Goal: Task Accomplishment & Management: Use online tool/utility

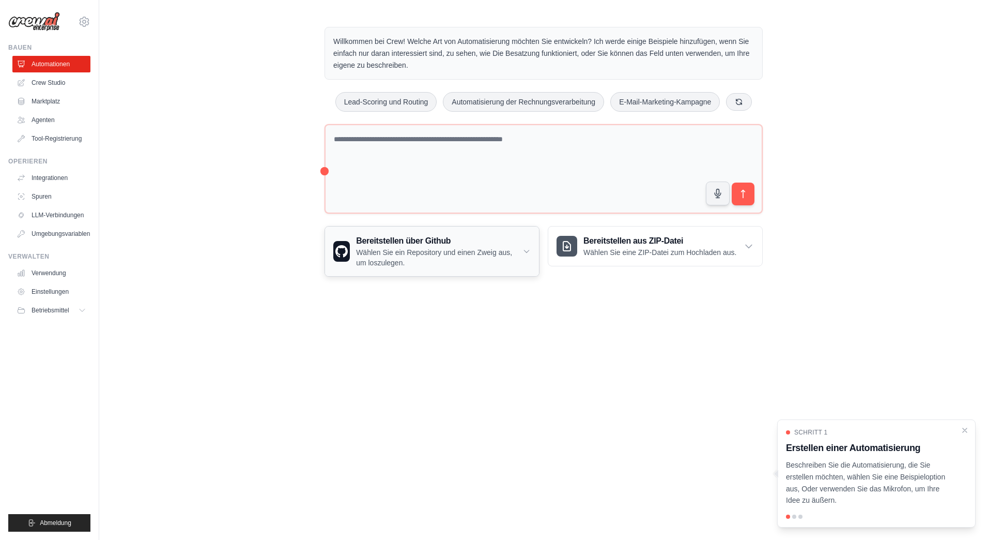
click at [439, 242] on h3 "Bereitstellen über Github" at bounding box center [439, 241] width 166 height 12
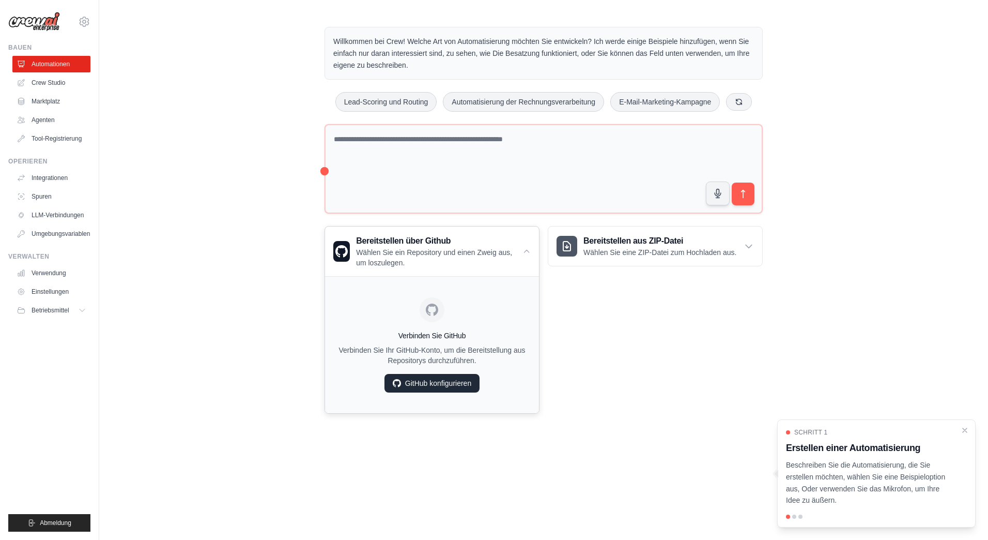
click at [417, 392] on link "GitHub konfigurieren" at bounding box center [432, 383] width 95 height 19
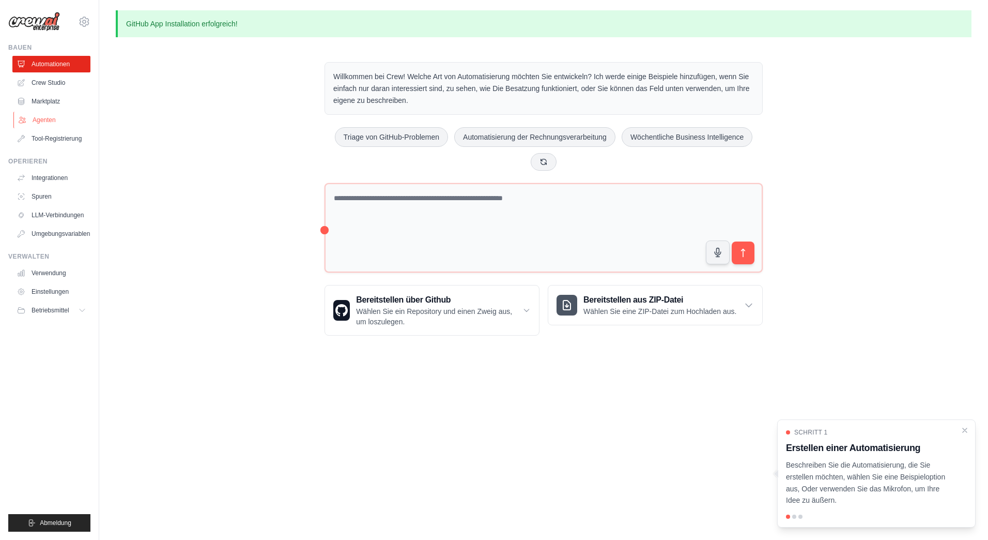
click at [59, 121] on link "Agenten" at bounding box center [52, 120] width 78 height 17
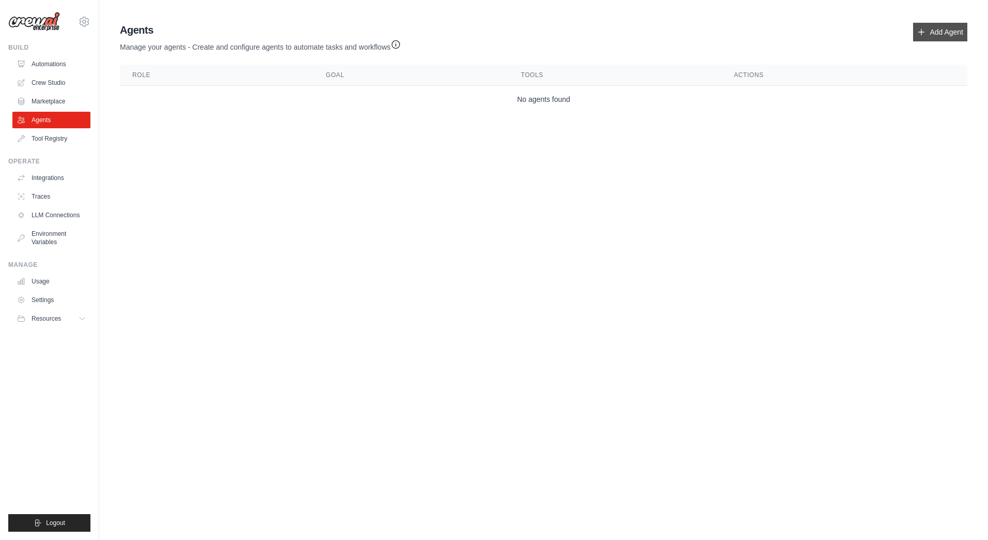
click at [948, 29] on link "Add Agent" at bounding box center [940, 32] width 54 height 19
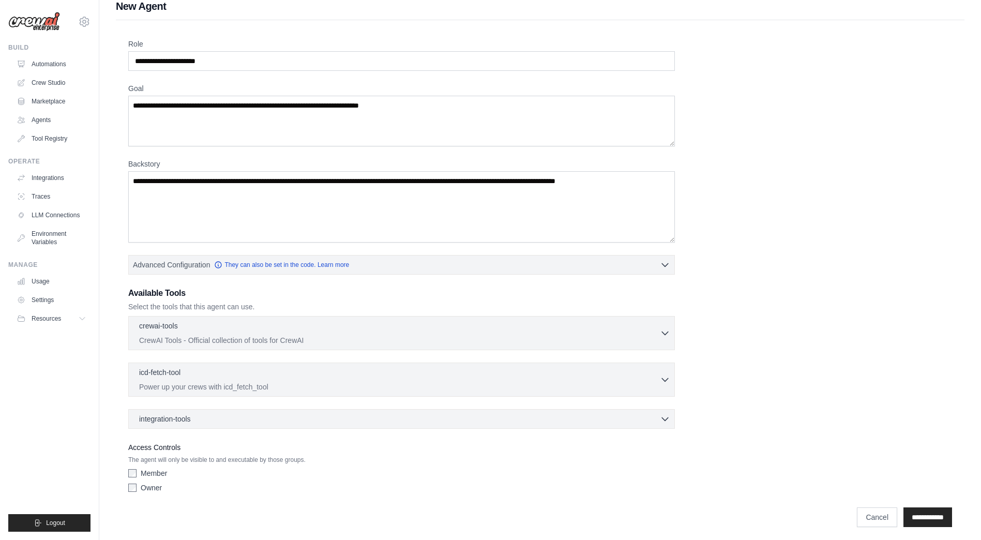
scroll to position [15, 0]
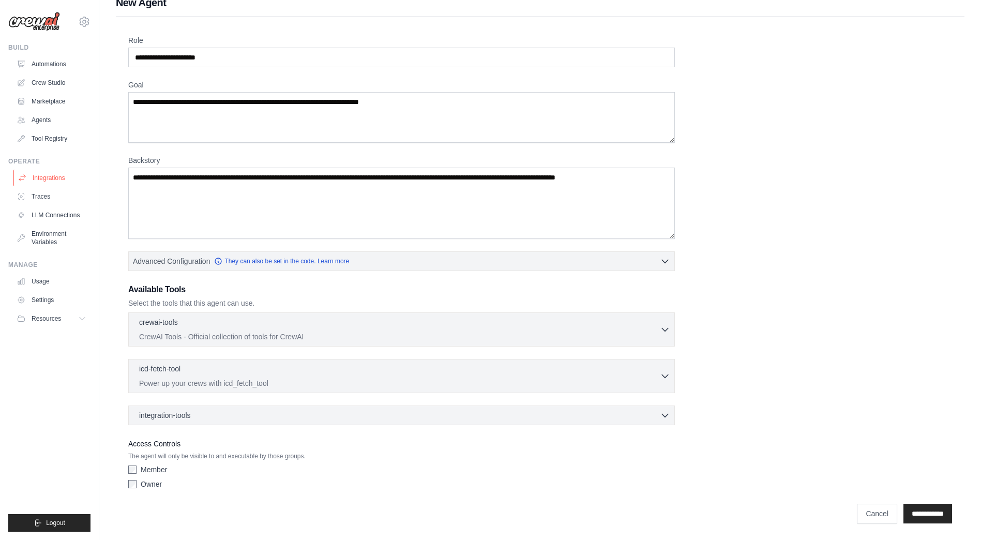
click at [44, 180] on link "Integrations" at bounding box center [52, 178] width 78 height 17
